Goal: Task Accomplishment & Management: Complete application form

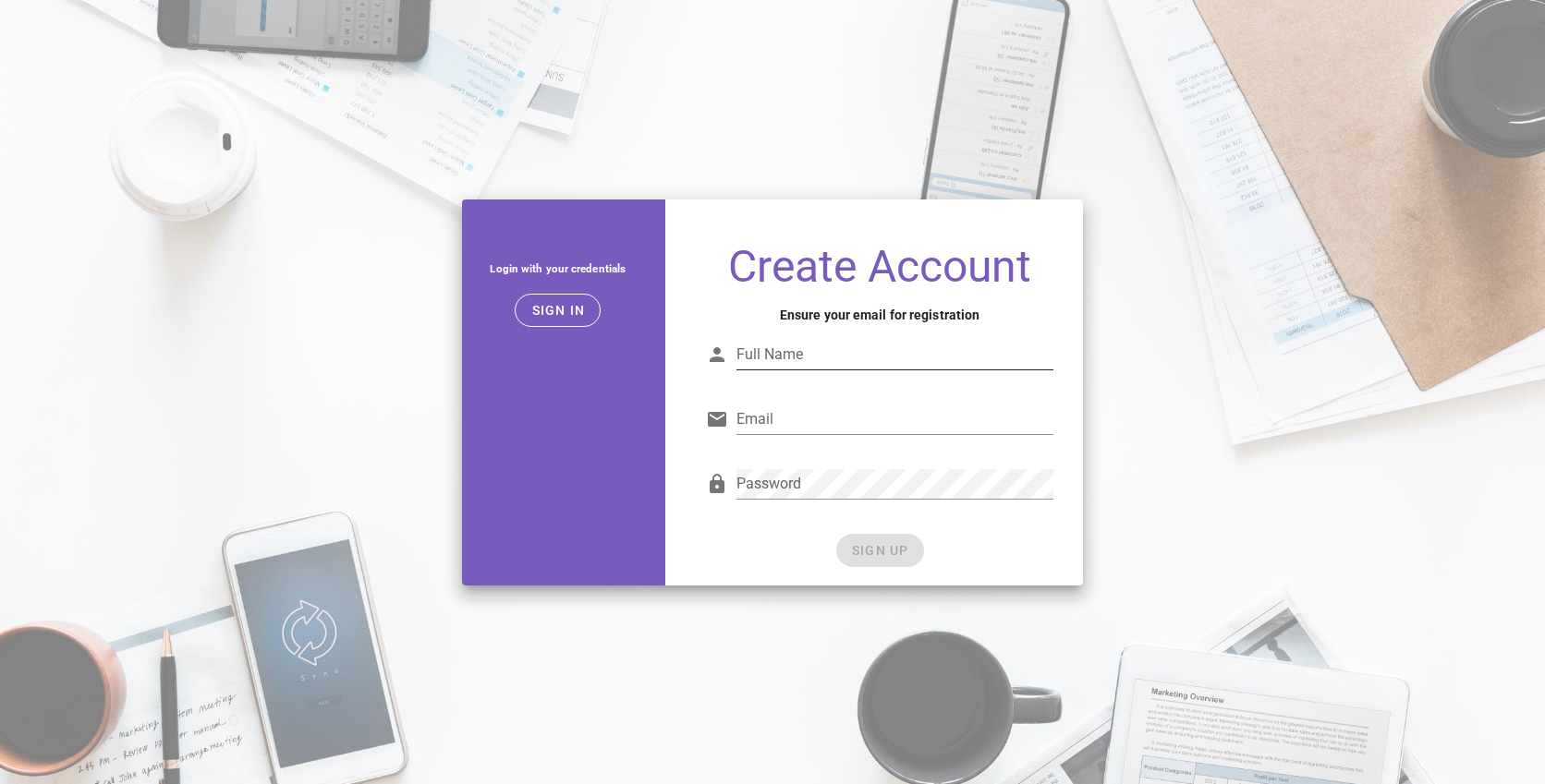
click at [829, 355] on input "Full Name" at bounding box center [895, 354] width 317 height 30
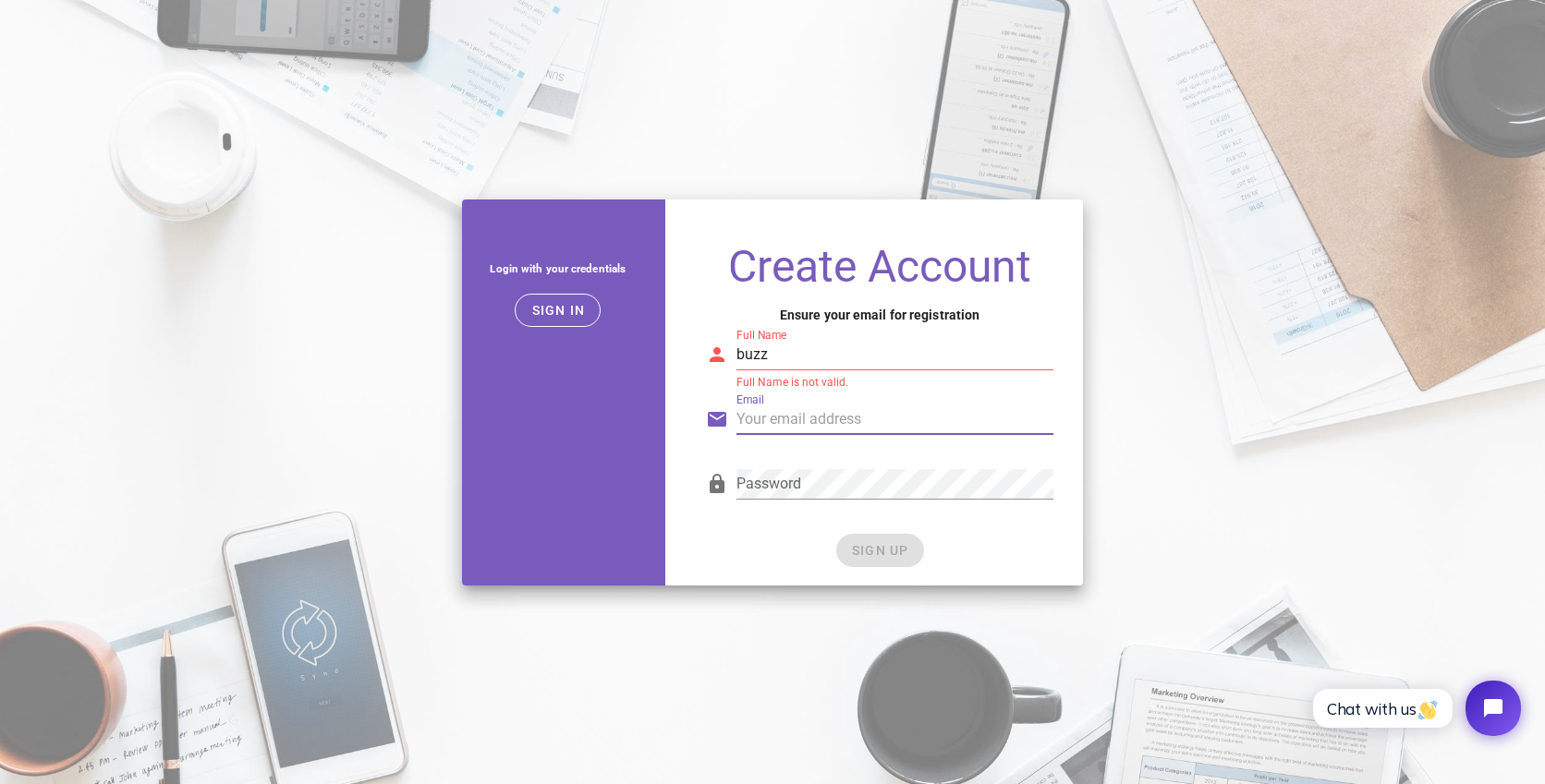
click at [808, 428] on input "Email" at bounding box center [895, 419] width 317 height 30
drag, startPoint x: 754, startPoint y: 353, endPoint x: 677, endPoint y: 349, distance: 77.1
click at [677, 349] on div "Create Account Ensure your email for registration Full Name buzz Full Name is n…" at bounding box center [880, 407] width 407 height 356
click at [820, 414] on input "Email" at bounding box center [895, 419] width 317 height 30
drag, startPoint x: 760, startPoint y: 356, endPoint x: 774, endPoint y: 368, distance: 18.4
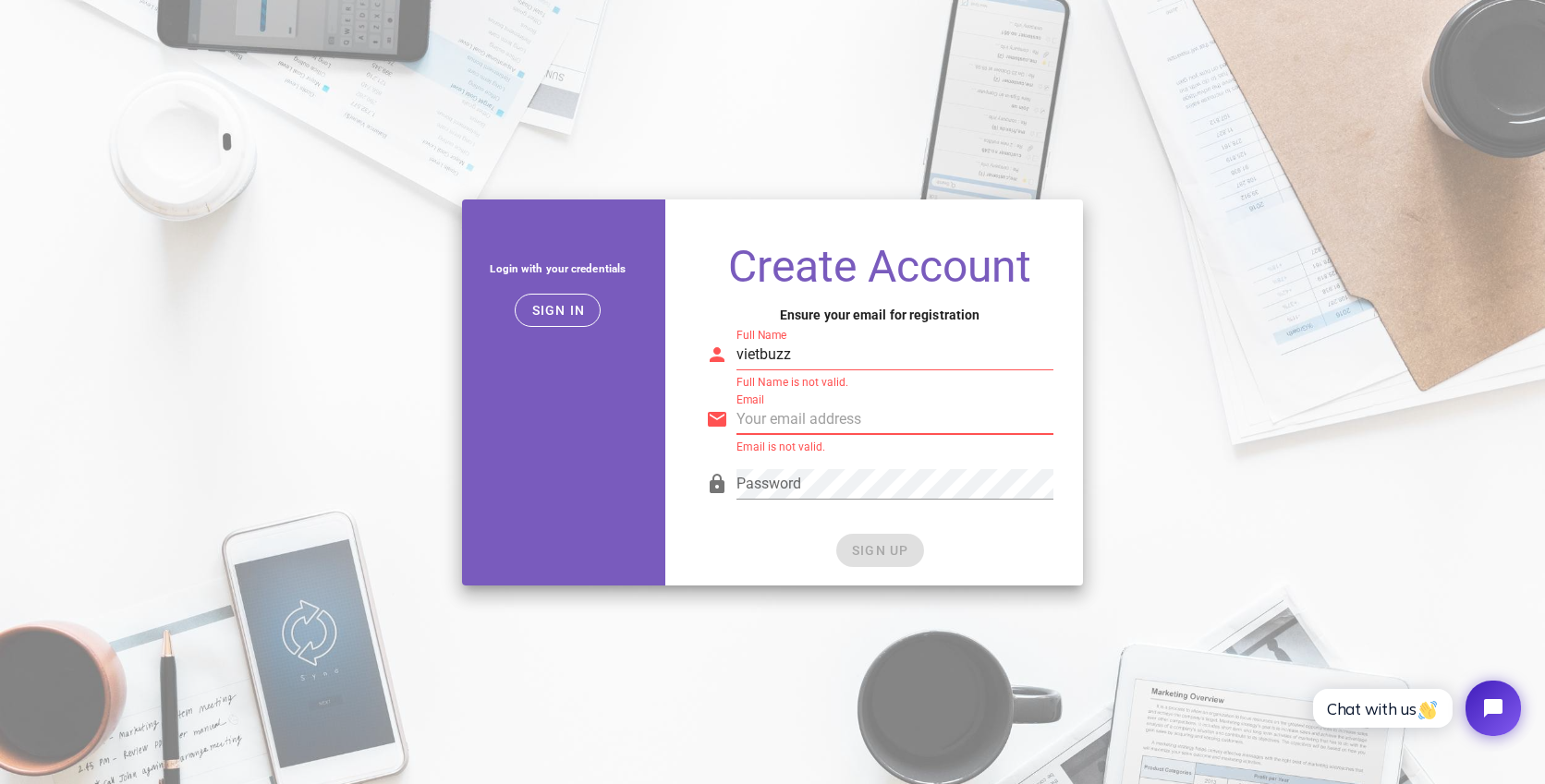
click at [760, 357] on input "vietbuzz" at bounding box center [895, 354] width 317 height 30
click at [865, 416] on input "Email" at bounding box center [895, 419] width 317 height 30
click at [821, 351] on input "viet_buzz" at bounding box center [895, 354] width 317 height 30
click at [829, 352] on input "viet_buzz" at bounding box center [895, 354] width 317 height 30
click at [820, 355] on input "viet_buzz" at bounding box center [895, 354] width 317 height 30
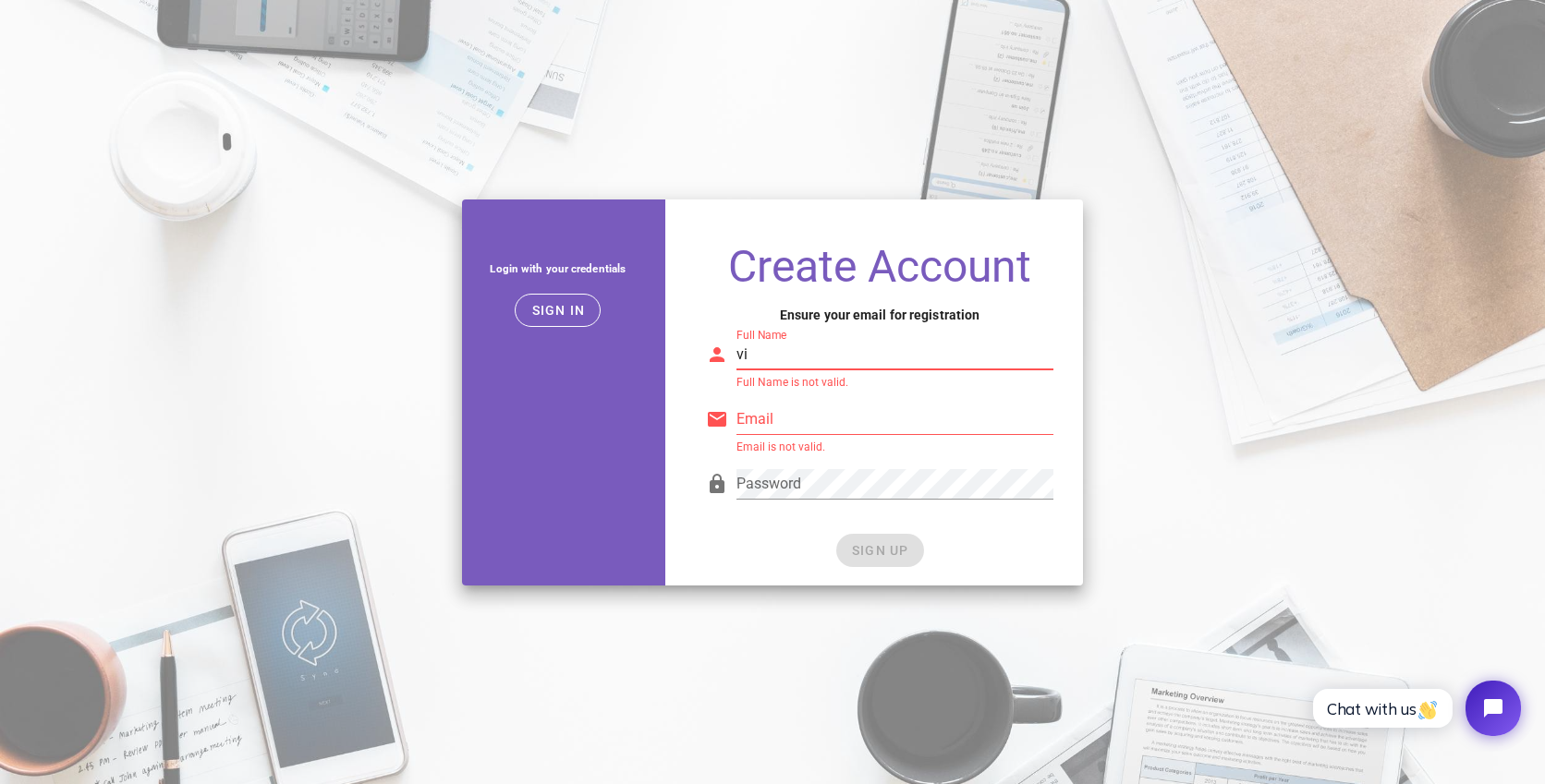
type input "v"
type input "b"
type input "viet buzz"
click at [865, 412] on input "Email" at bounding box center [895, 419] width 317 height 30
type input "[EMAIL_ADDRESS][DOMAIN_NAME]"
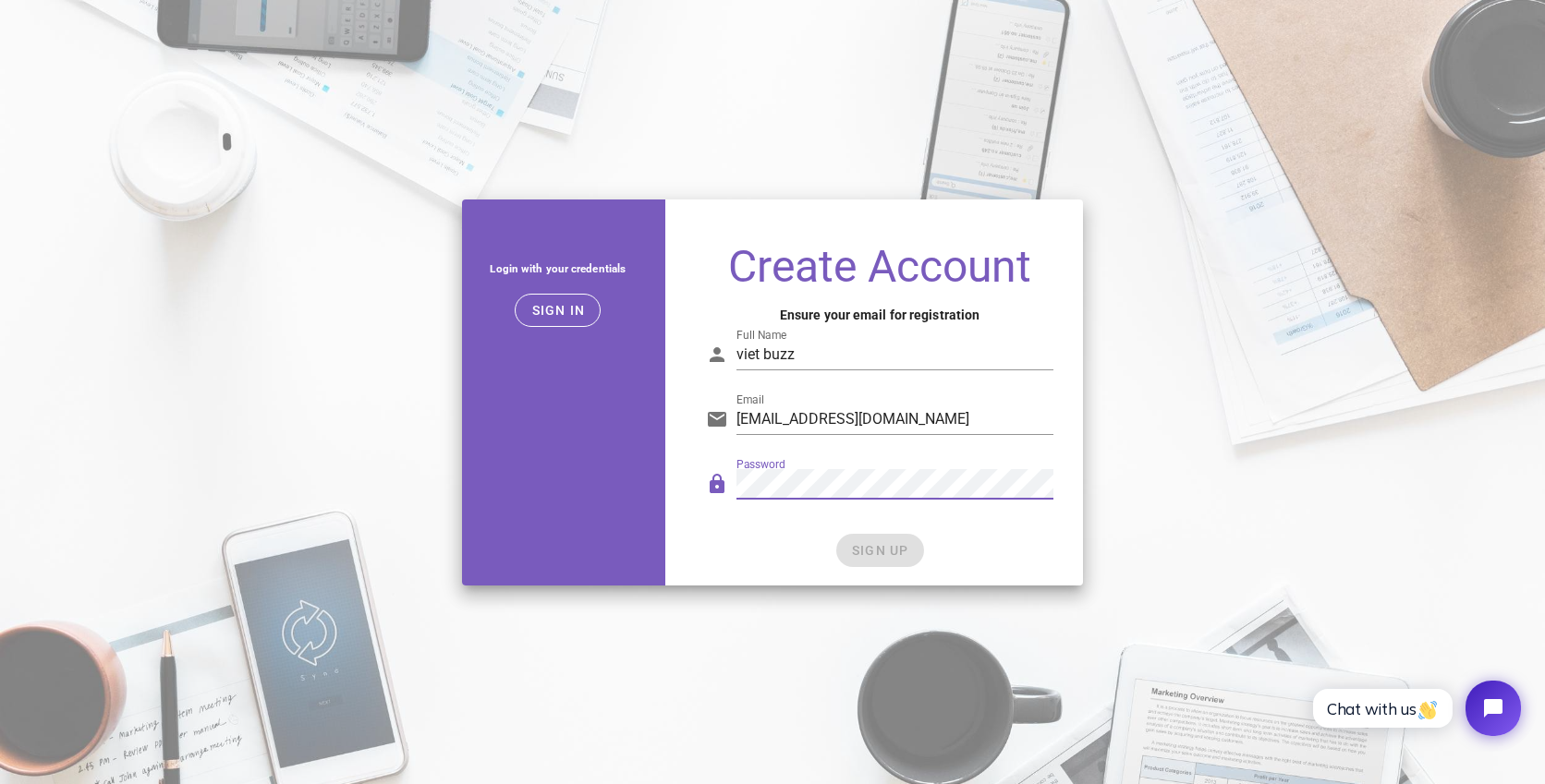
click at [731, 478] on div "Password" at bounding box center [880, 489] width 348 height 61
click at [796, 536] on div "SIGN UP" at bounding box center [880, 551] width 348 height 33
click at [868, 551] on span "SIGN UP" at bounding box center [880, 551] width 58 height 15
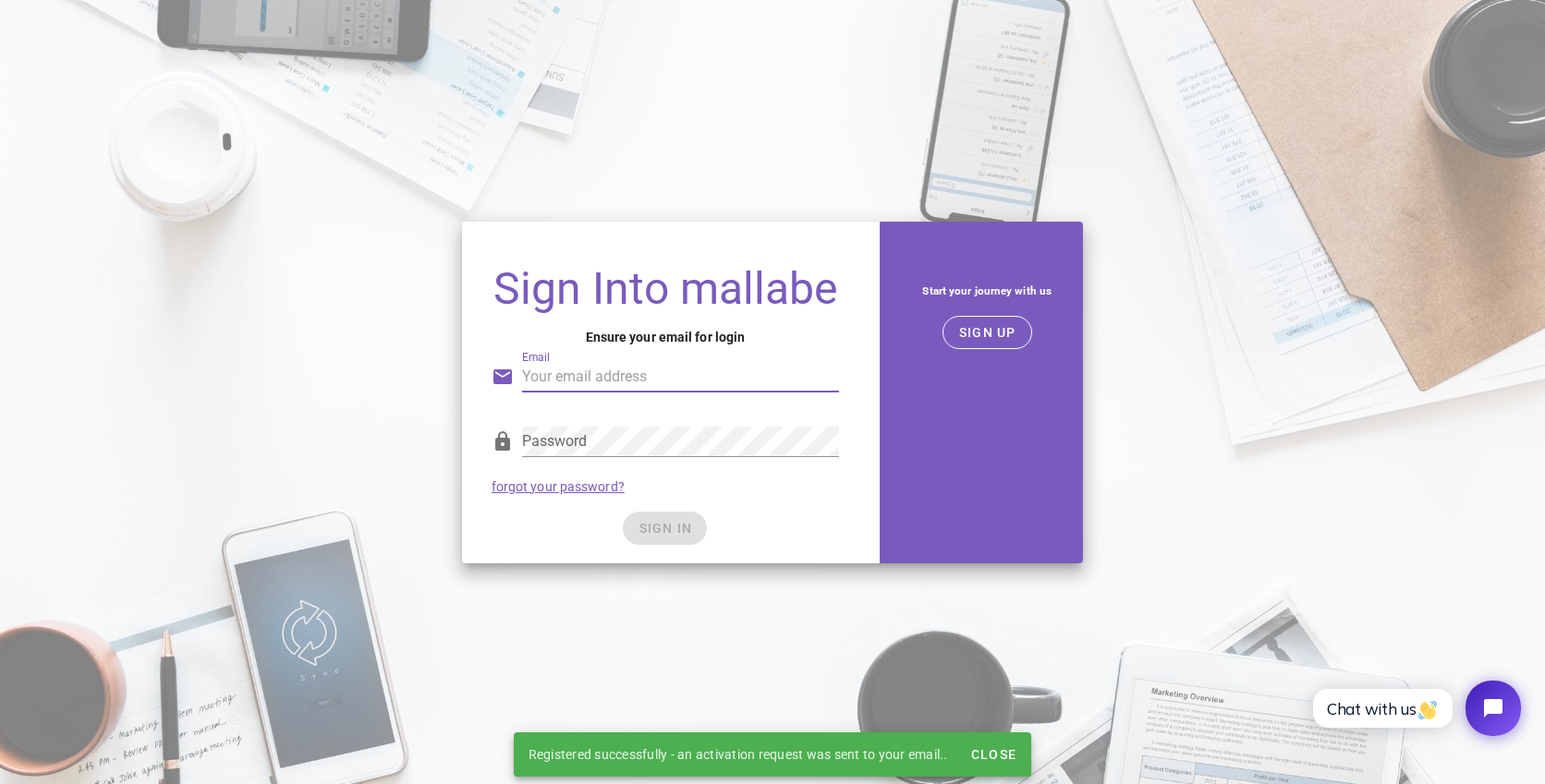
click at [683, 386] on input "Email" at bounding box center [681, 376] width 317 height 30
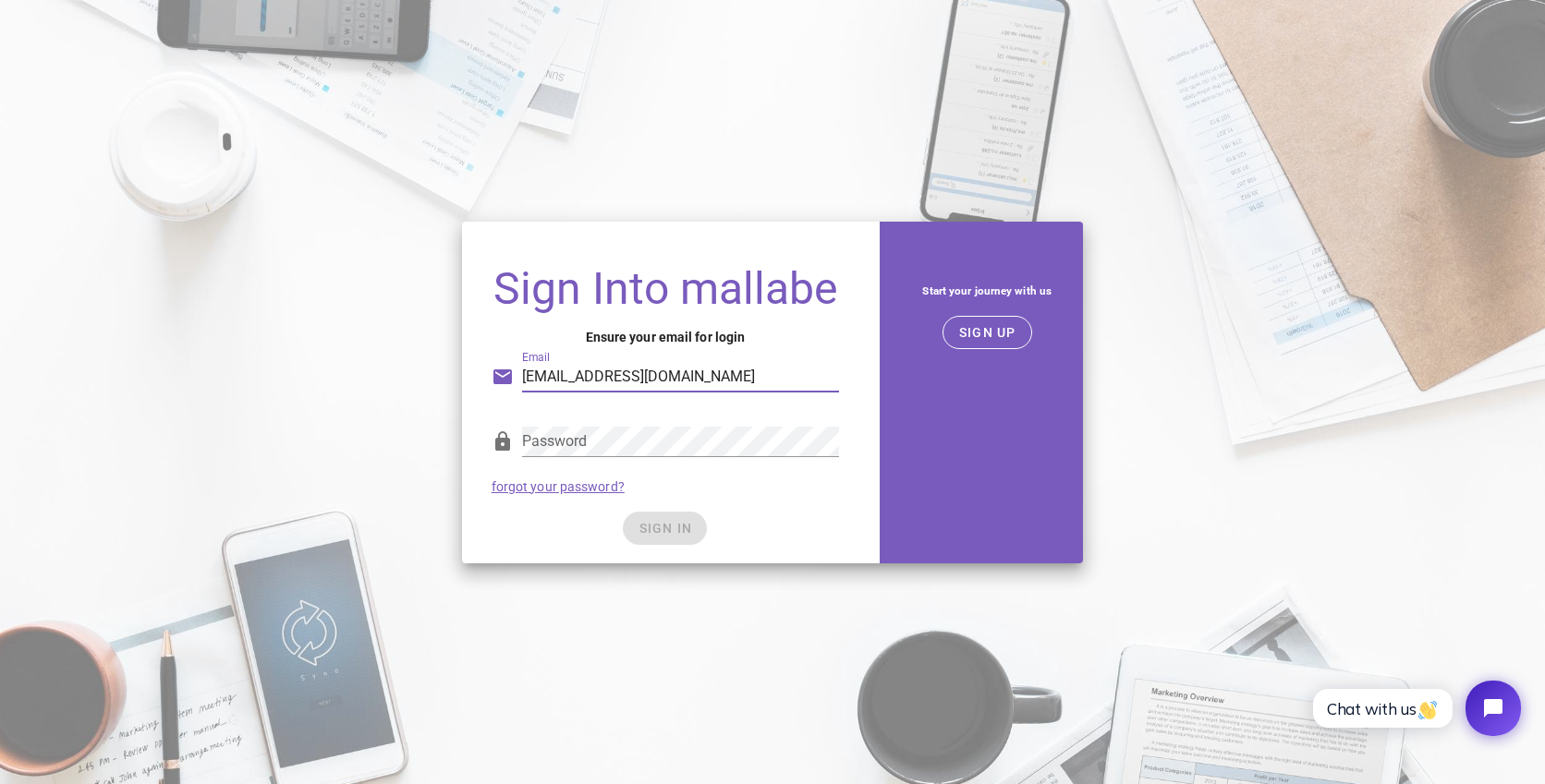
type input "[EMAIL_ADDRESS][DOMAIN_NAME]"
click at [781, 489] on div "Password forgot your password?" at bounding box center [665, 460] width 370 height 96
drag, startPoint x: 694, startPoint y: 522, endPoint x: 708, endPoint y: 523, distance: 14.0
click at [693, 523] on button "SIGN IN" at bounding box center [665, 528] width 84 height 33
click at [971, 346] on button "SIGN UP" at bounding box center [987, 332] width 90 height 33
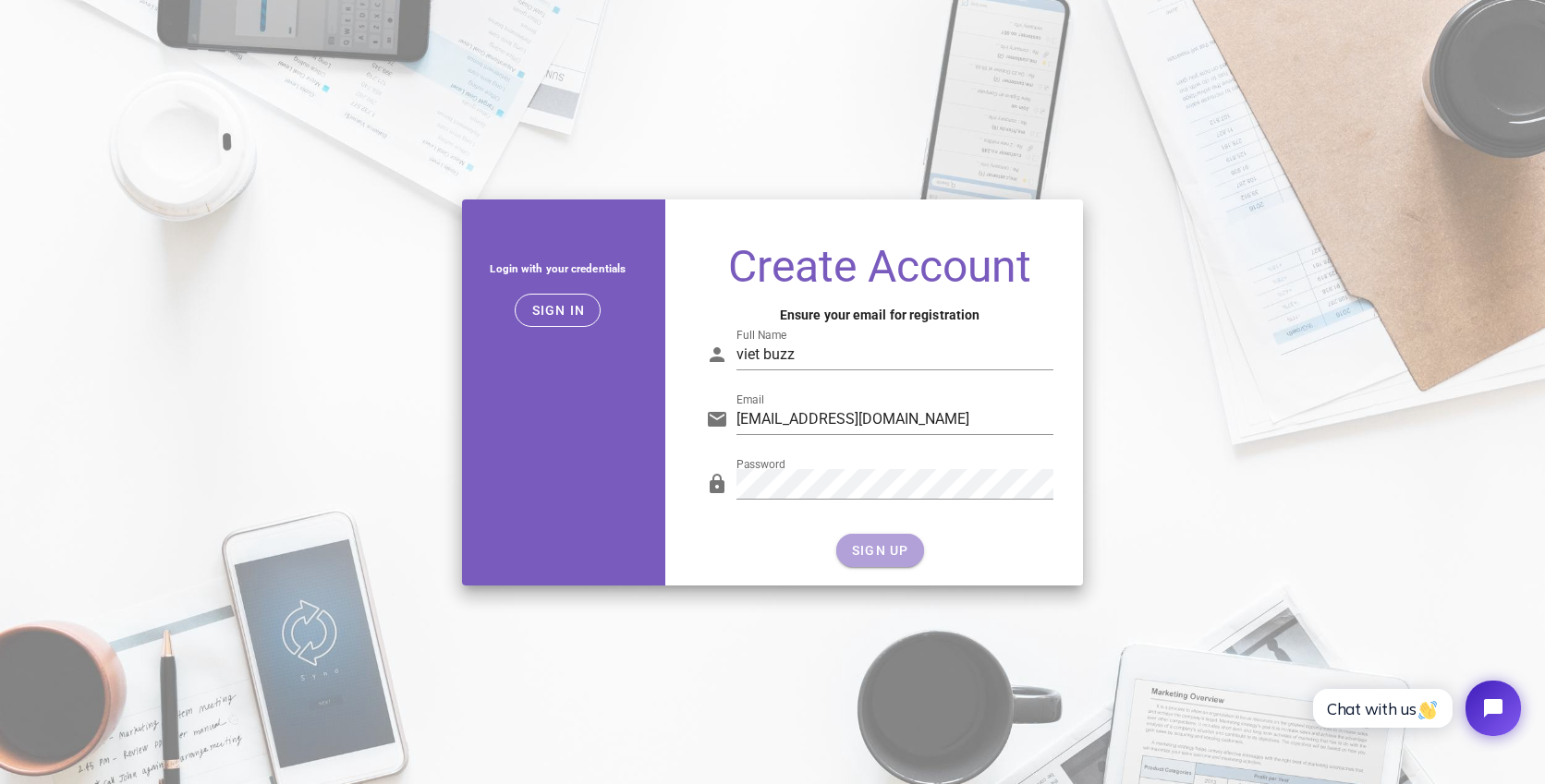
click at [890, 545] on span "SIGN UP" at bounding box center [880, 551] width 58 height 15
